Goal: Check status: Check status

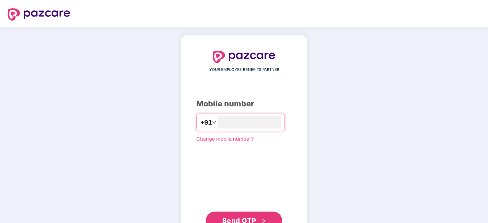
type input "**********"
click at [237, 219] on span "Send OTP" at bounding box center [239, 221] width 34 height 8
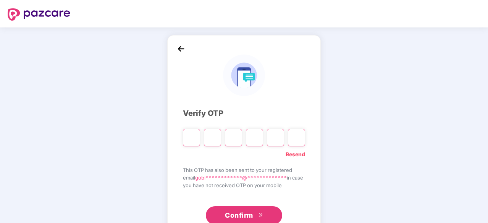
type input "*"
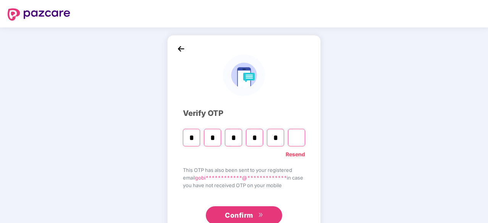
type input "*"
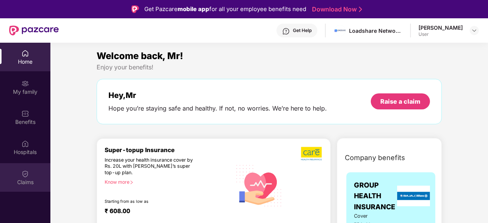
click at [24, 175] on img at bounding box center [25, 174] width 8 height 8
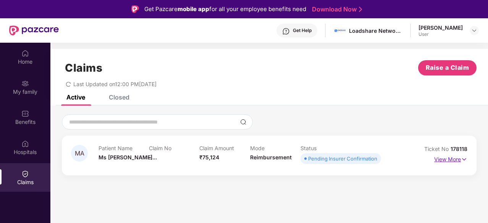
click at [454, 159] on p "View More" at bounding box center [450, 158] width 33 height 10
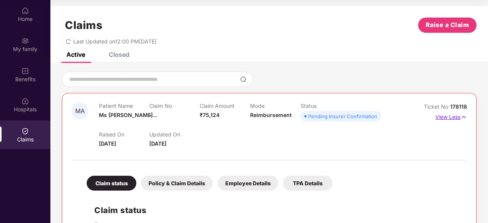
click at [446, 117] on p "View Less" at bounding box center [451, 116] width 32 height 10
